Goal: Find specific page/section: Find specific page/section

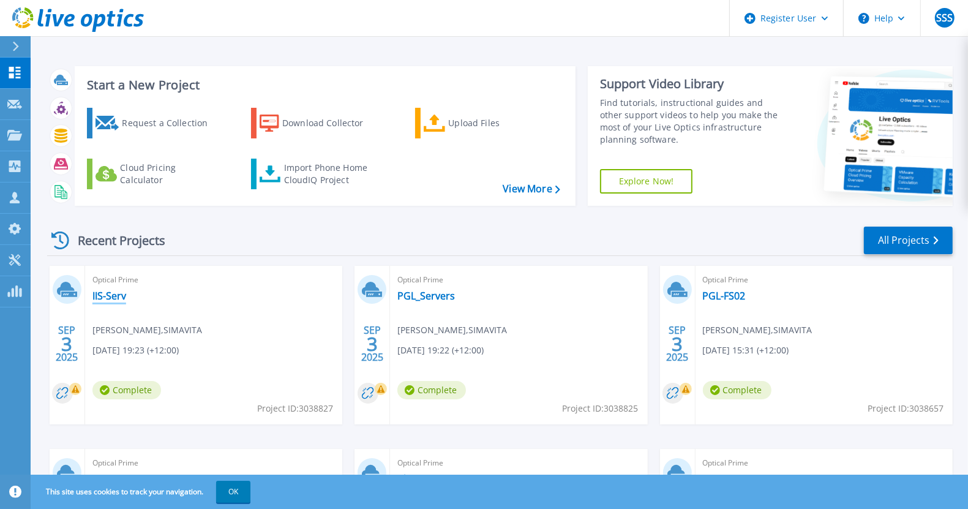
click at [106, 290] on link "IIS-Serv" at bounding box center [109, 296] width 34 height 12
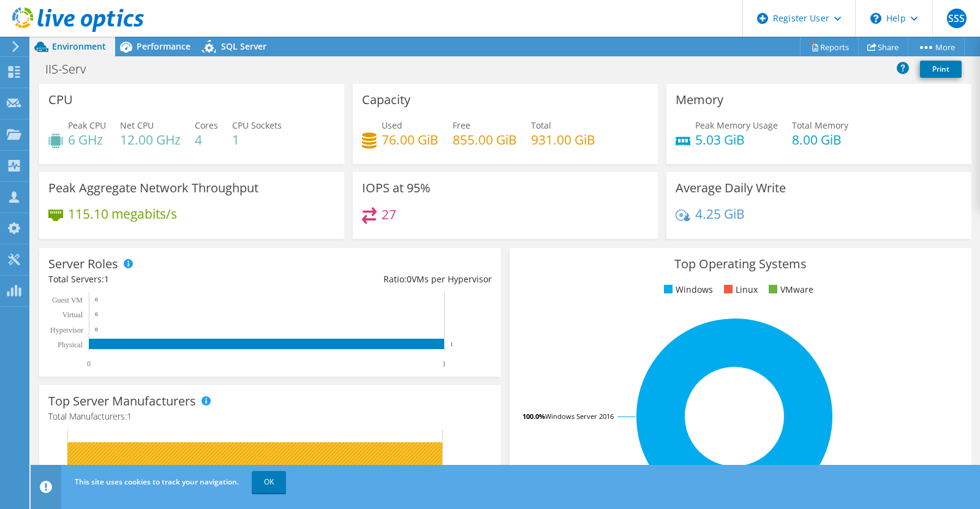
click at [270, 485] on link "OK" at bounding box center [269, 482] width 34 height 22
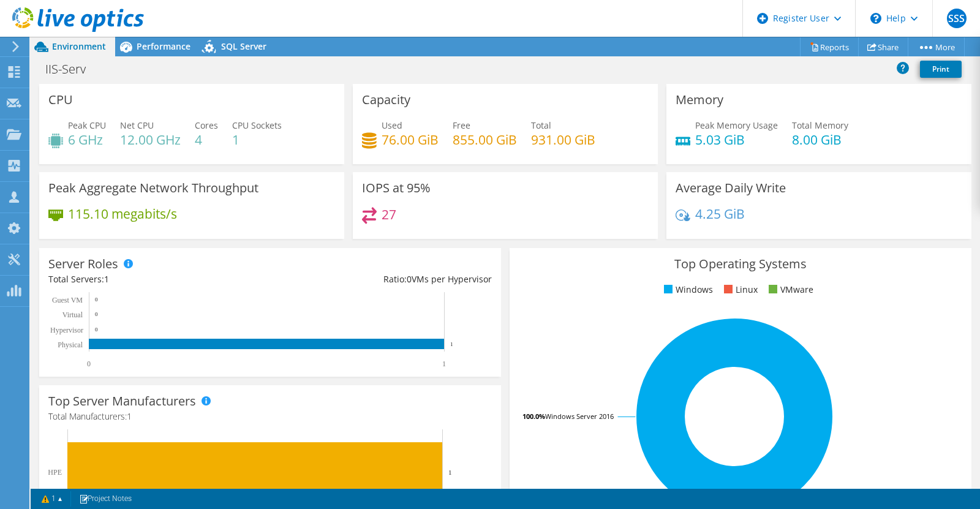
click at [172, 48] on span "Performance" at bounding box center [164, 46] width 54 height 12
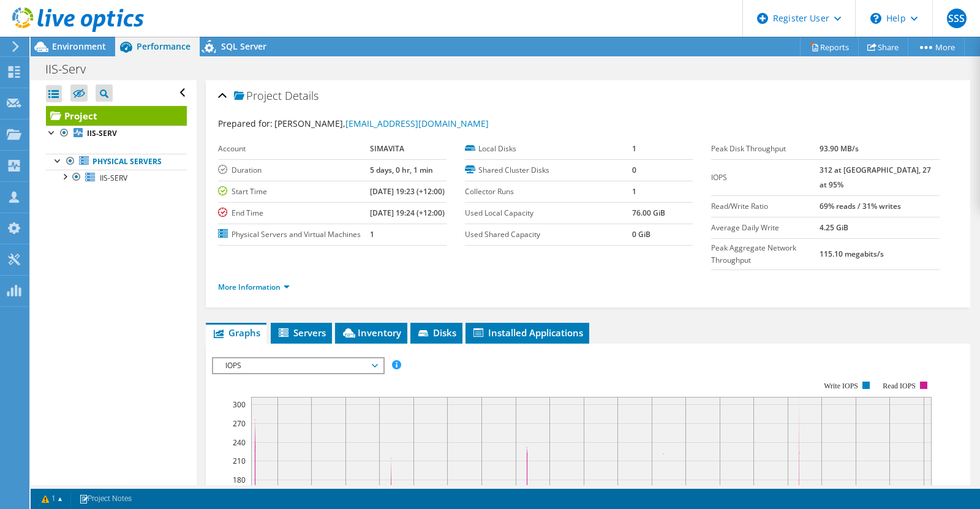
click at [76, 42] on span "Environment" at bounding box center [79, 46] width 54 height 12
